Goal: Check status: Check status

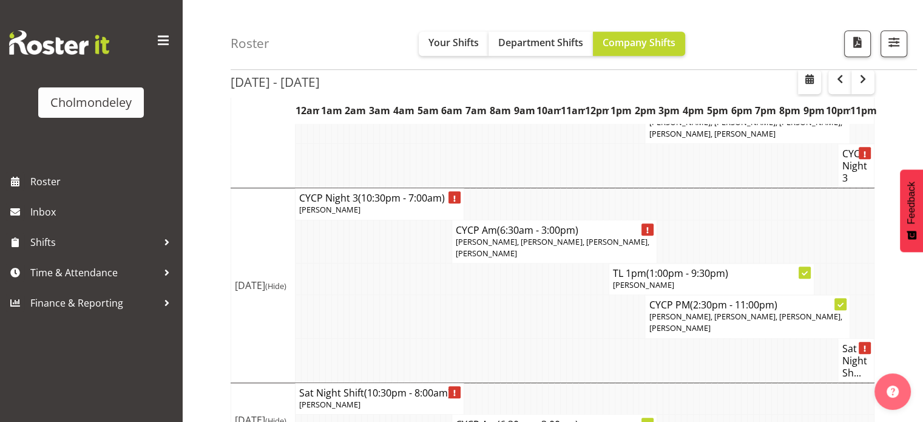
scroll to position [1023, 0]
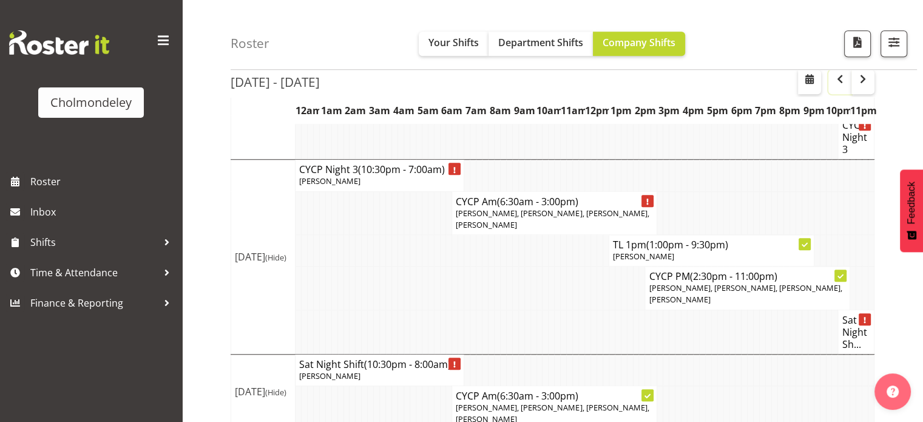
click at [843, 86] on span "button" at bounding box center [840, 79] width 15 height 15
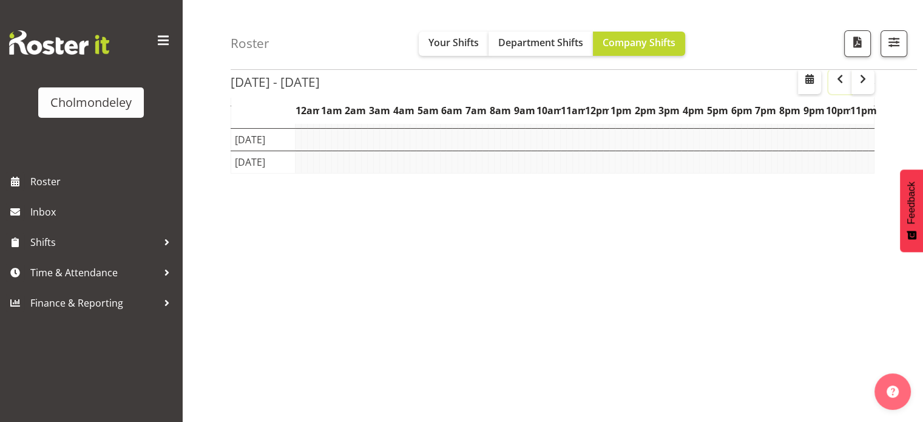
scroll to position [178, 0]
click at [843, 86] on span "button" at bounding box center [840, 79] width 15 height 15
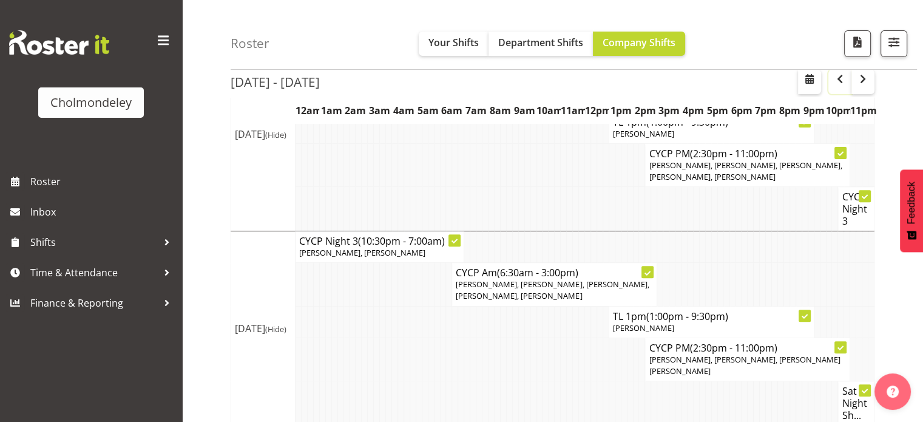
scroll to position [493, 0]
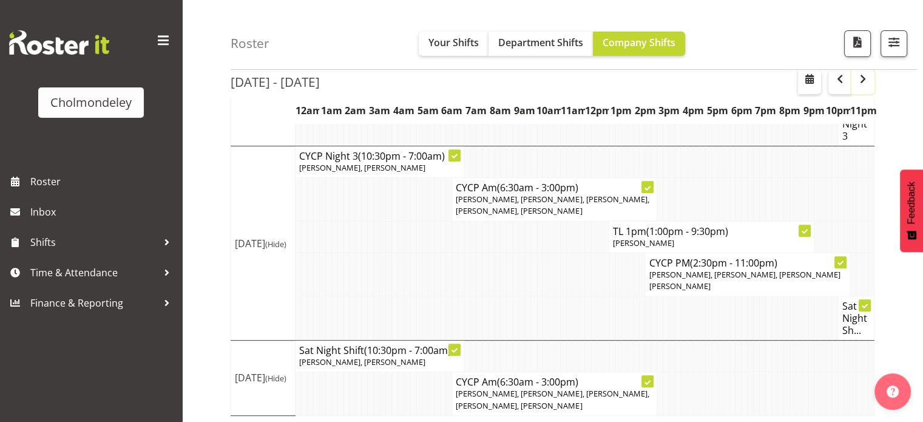
click at [865, 75] on span "button" at bounding box center [863, 79] width 15 height 15
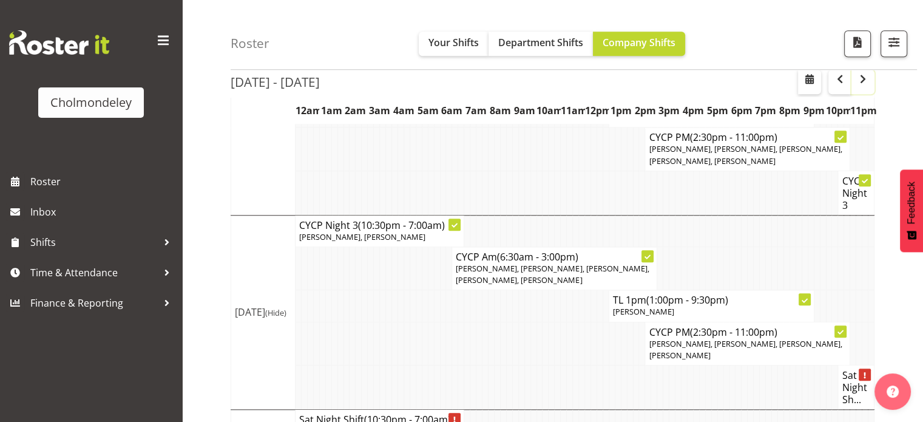
scroll to position [1023, 0]
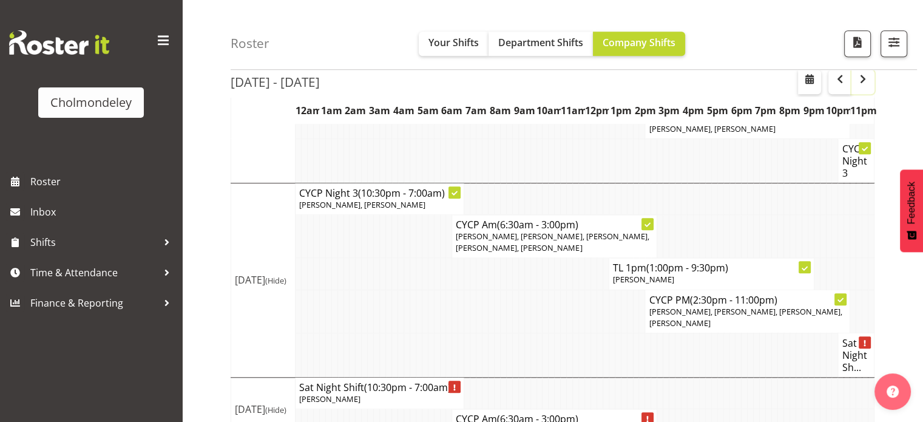
click at [863, 72] on span "button" at bounding box center [863, 79] width 15 height 15
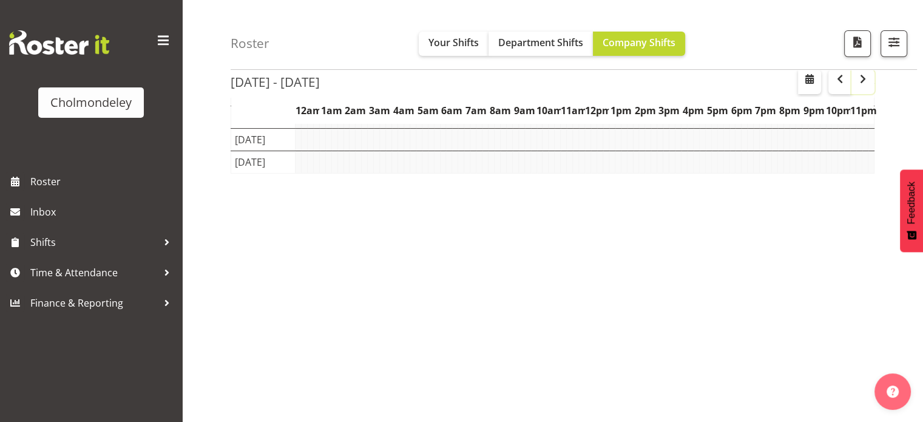
scroll to position [178, 0]
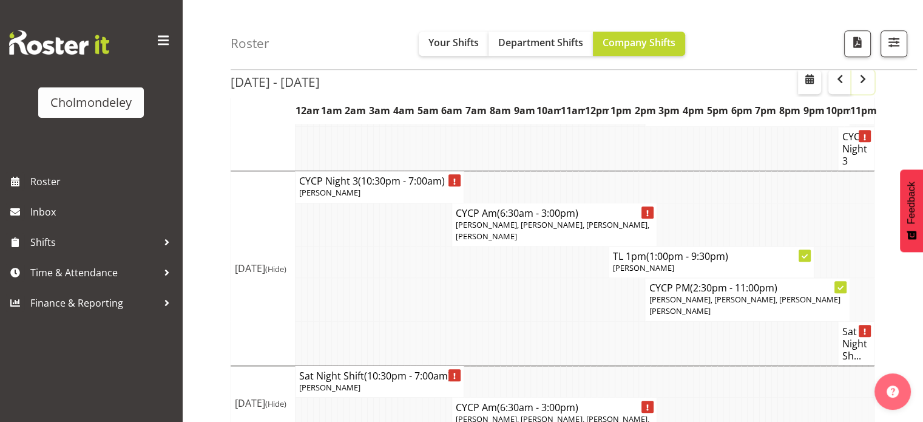
scroll to position [1011, 0]
click at [864, 83] on span "button" at bounding box center [863, 79] width 15 height 15
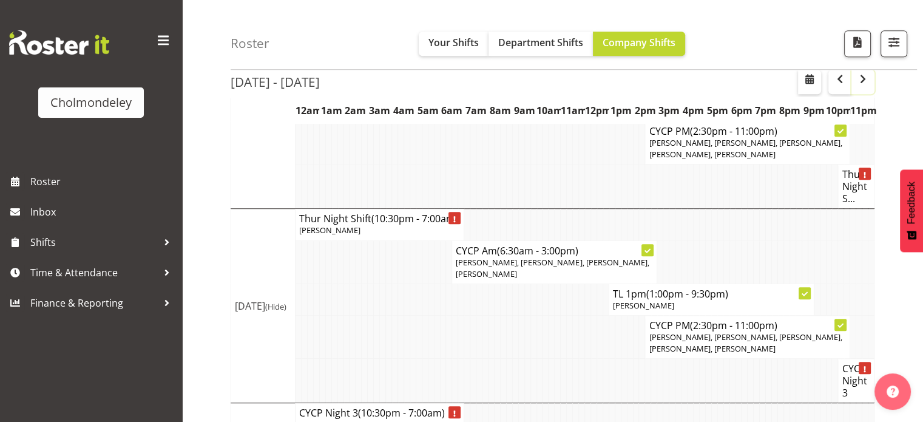
scroll to position [743, 0]
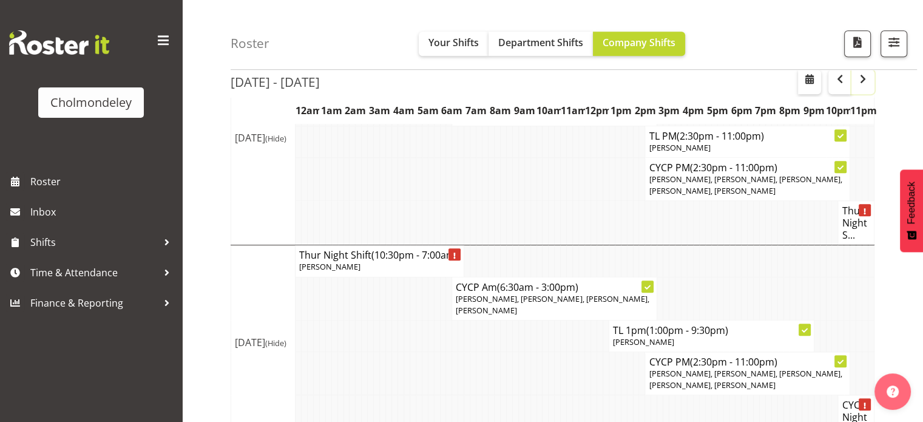
click at [873, 72] on button "button" at bounding box center [863, 82] width 23 height 24
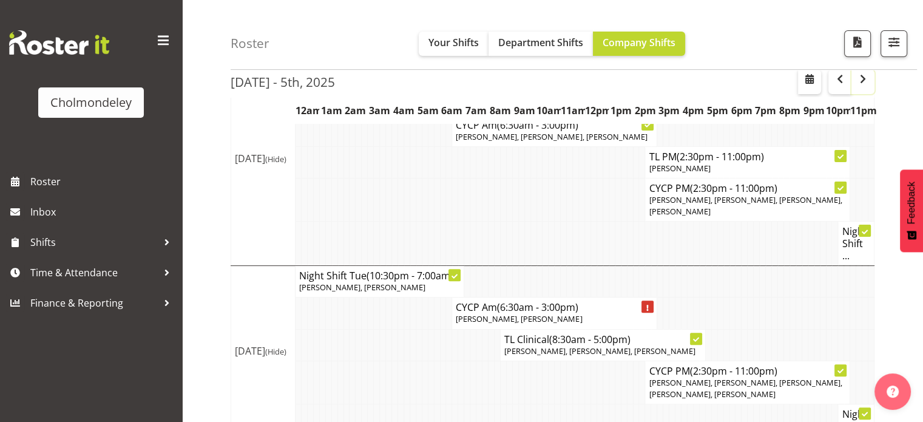
scroll to position [338, 0]
click at [858, 81] on span "button" at bounding box center [863, 79] width 15 height 15
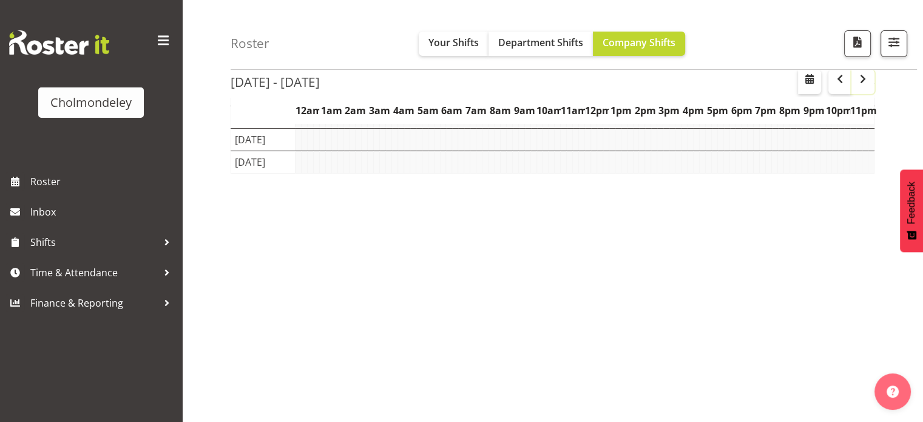
scroll to position [178, 0]
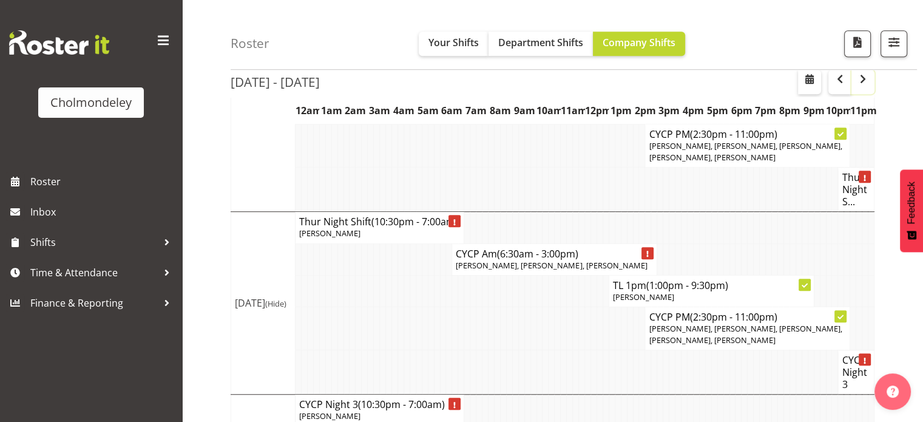
scroll to position [781, 0]
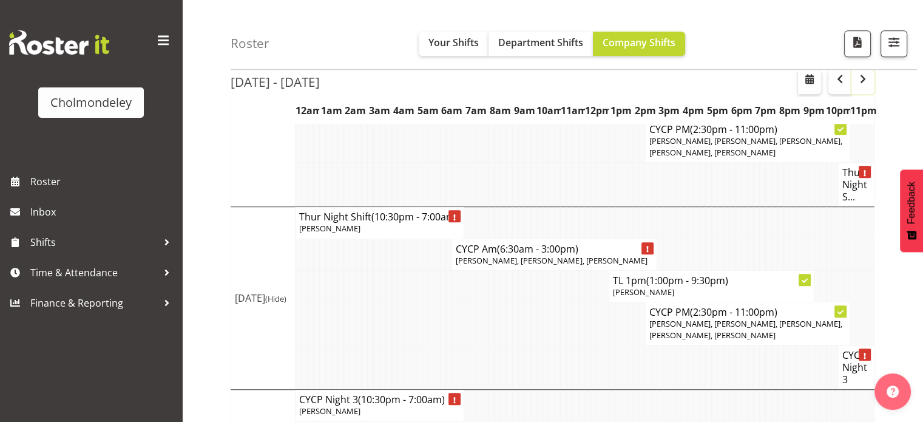
click at [862, 79] on span "button" at bounding box center [863, 79] width 15 height 15
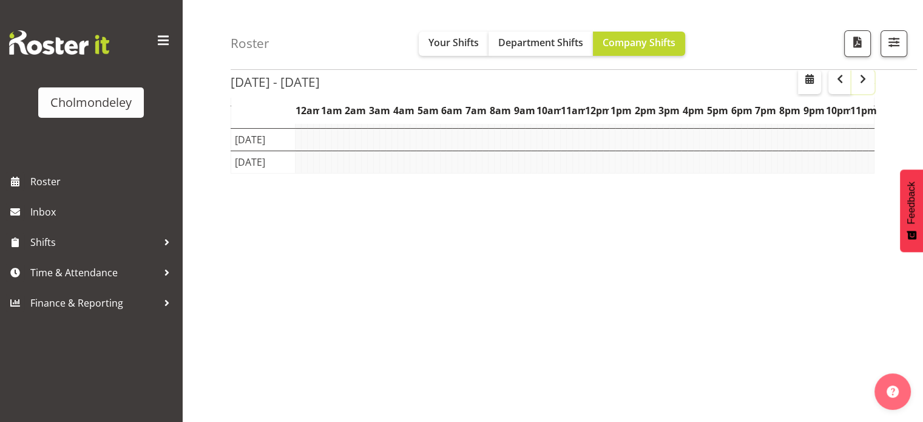
scroll to position [178, 0]
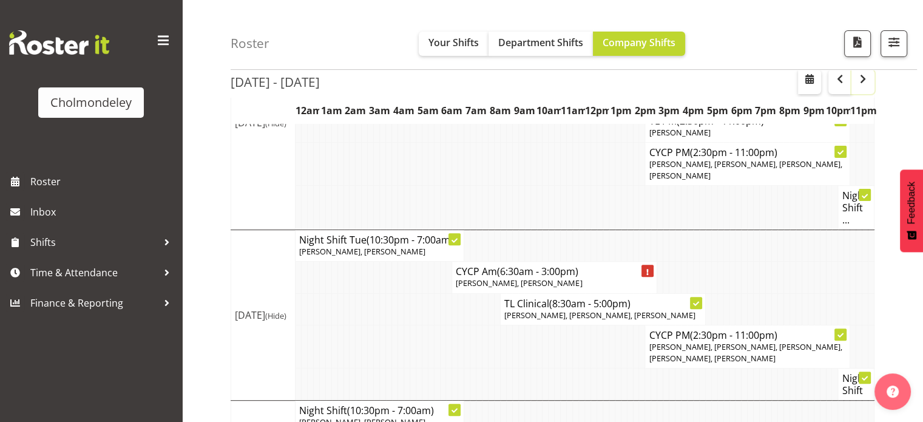
scroll to position [373, 0]
click at [843, 84] on span "button" at bounding box center [840, 79] width 15 height 15
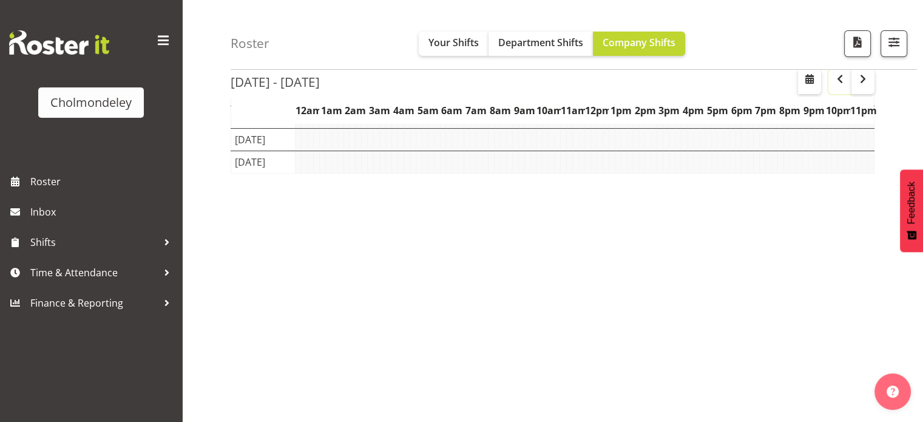
click at [843, 84] on span "button" at bounding box center [840, 79] width 15 height 15
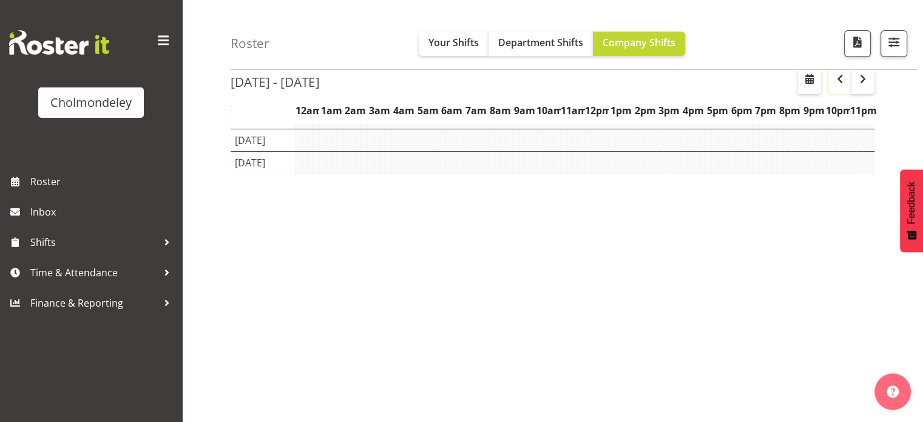
click at [843, 84] on span "button" at bounding box center [840, 79] width 15 height 15
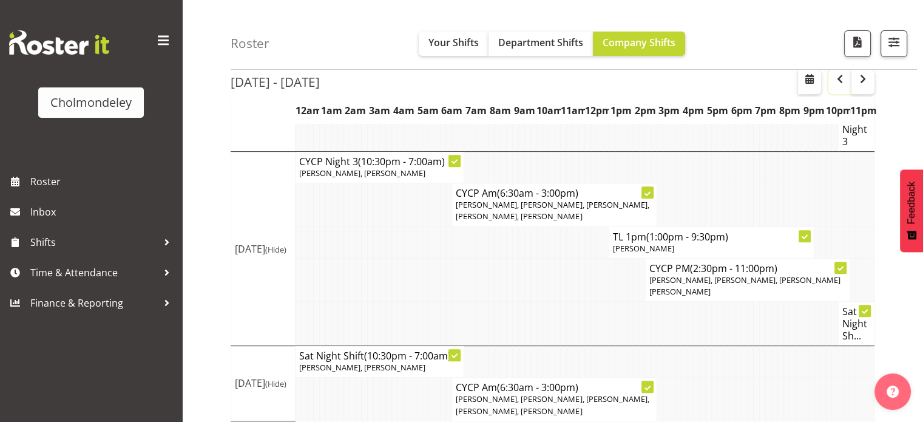
scroll to position [493, 0]
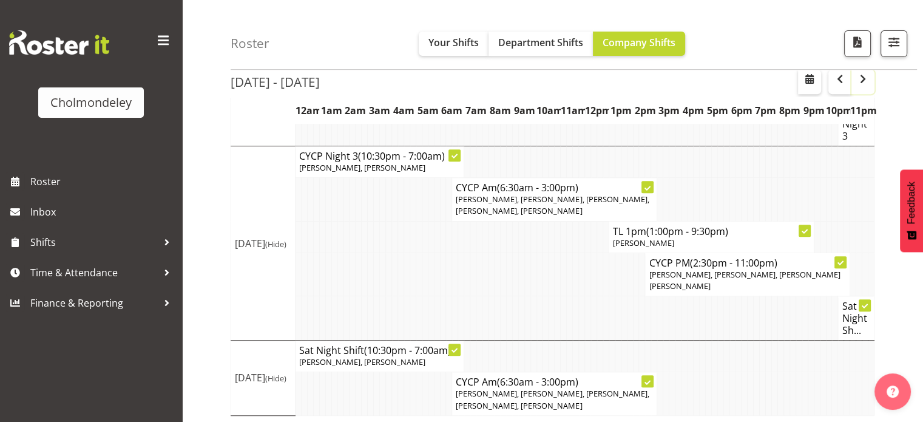
click at [860, 86] on button "button" at bounding box center [863, 82] width 23 height 24
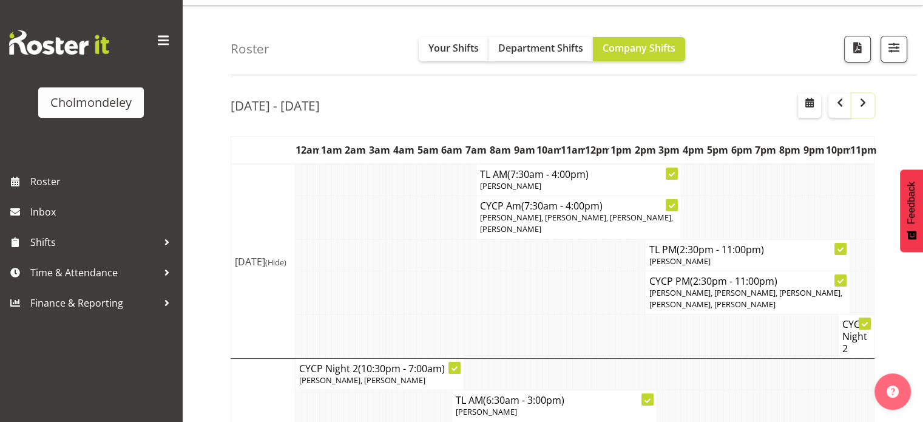
scroll to position [5, 0]
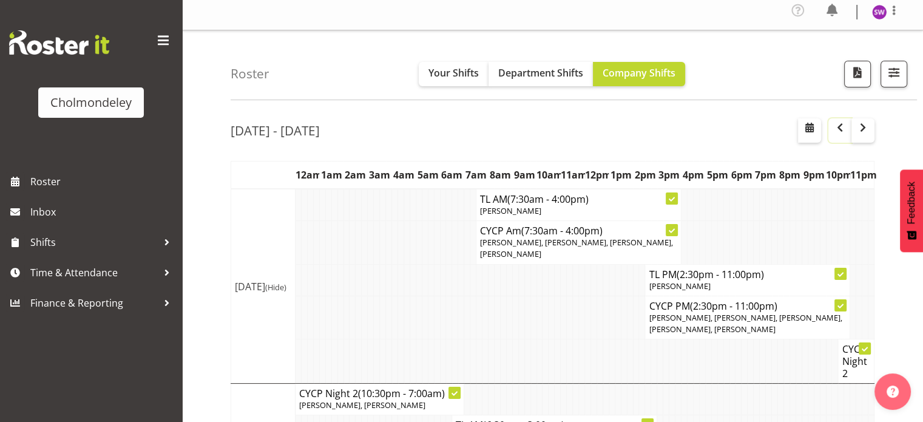
click at [835, 131] on span "button" at bounding box center [840, 127] width 15 height 15
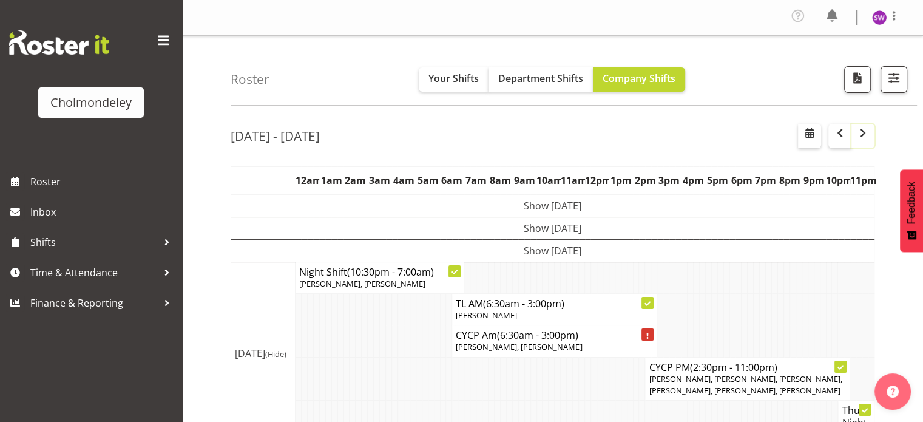
click at [867, 139] on span "button" at bounding box center [863, 133] width 15 height 15
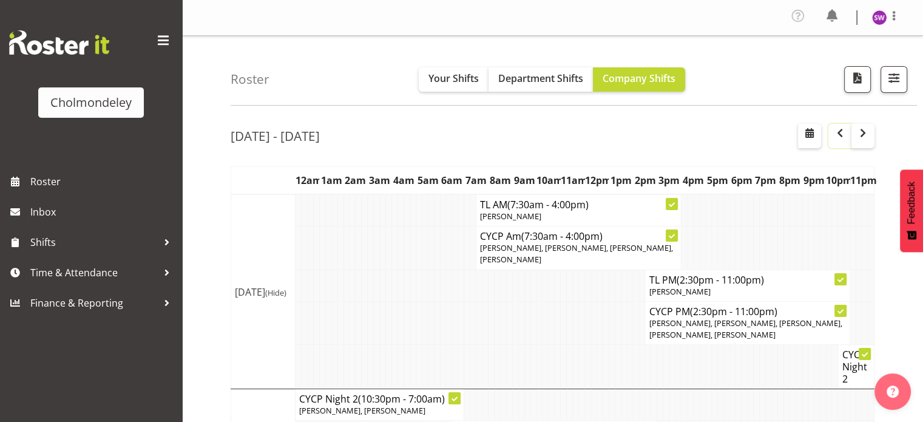
click at [841, 129] on span "button" at bounding box center [840, 133] width 15 height 15
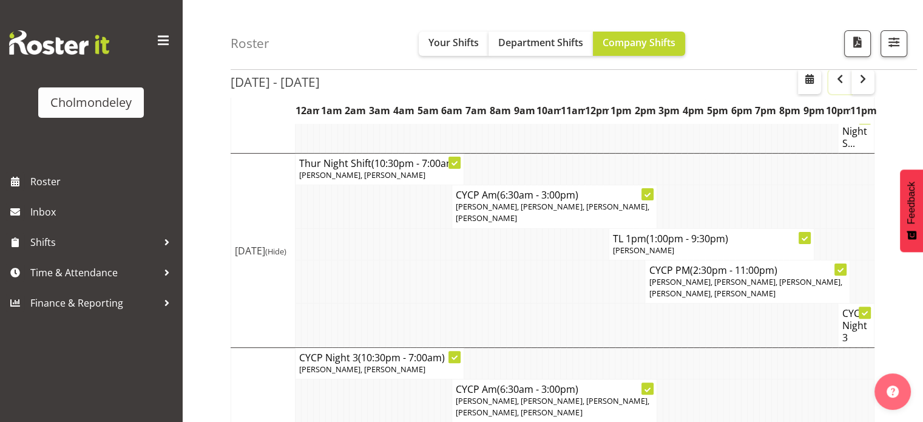
scroll to position [339, 0]
